Goal: Transaction & Acquisition: Purchase product/service

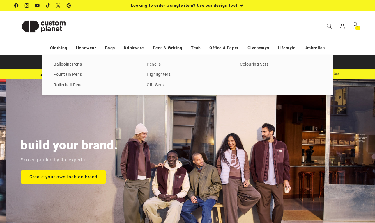
scroll to position [0, 375]
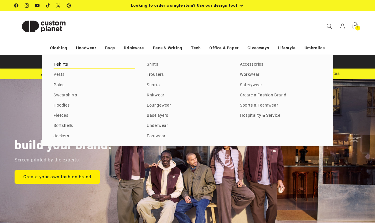
click at [60, 64] on link "T-shirts" at bounding box center [94, 65] width 81 height 8
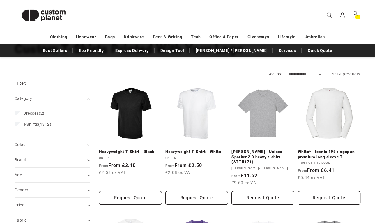
scroll to position [54, 0]
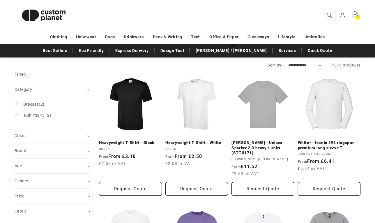
click at [127, 140] on link "Heavyweight T-Shirt - Black" at bounding box center [130, 142] width 63 height 5
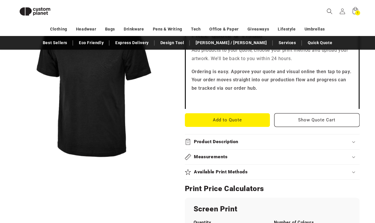
scroll to position [172, 0]
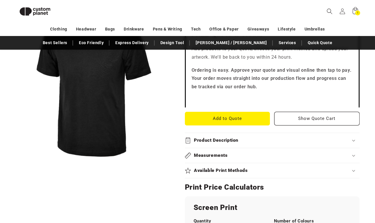
click at [353, 138] on div "Product Description" at bounding box center [272, 141] width 175 height 6
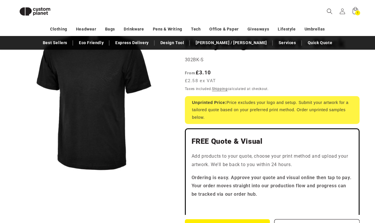
scroll to position [60, 0]
